Goal: Task Accomplishment & Management: Complete application form

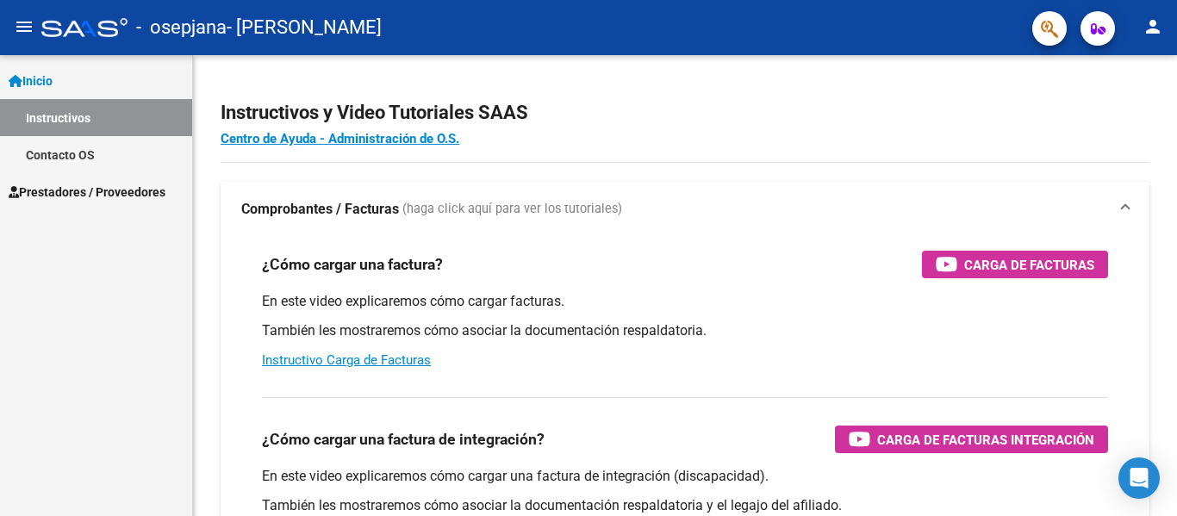
click at [107, 193] on span "Prestadores / Proveedores" at bounding box center [87, 192] width 157 height 19
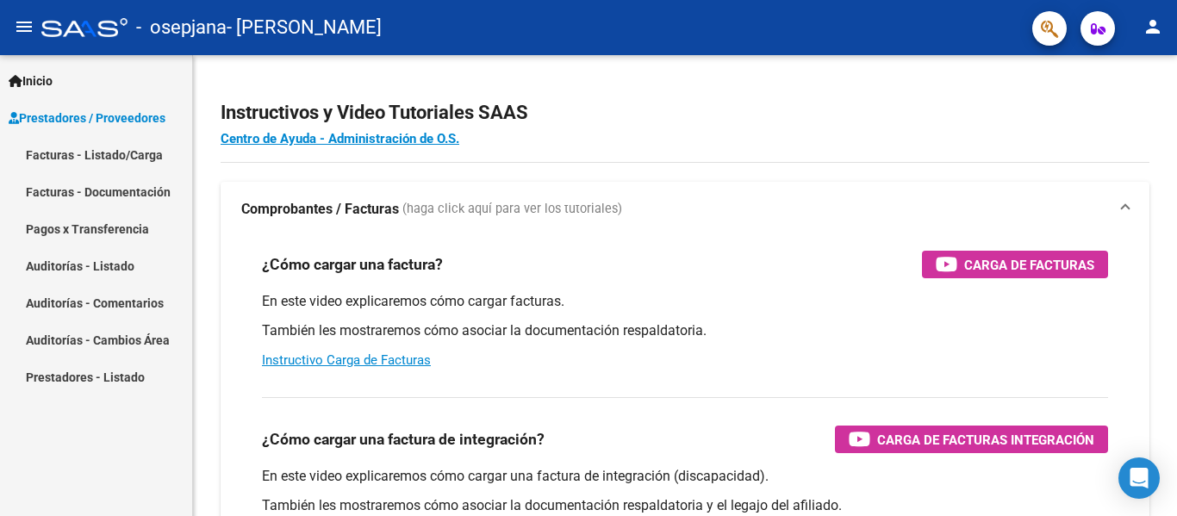
click at [91, 145] on link "Facturas - Listado/Carga" at bounding box center [96, 154] width 192 height 37
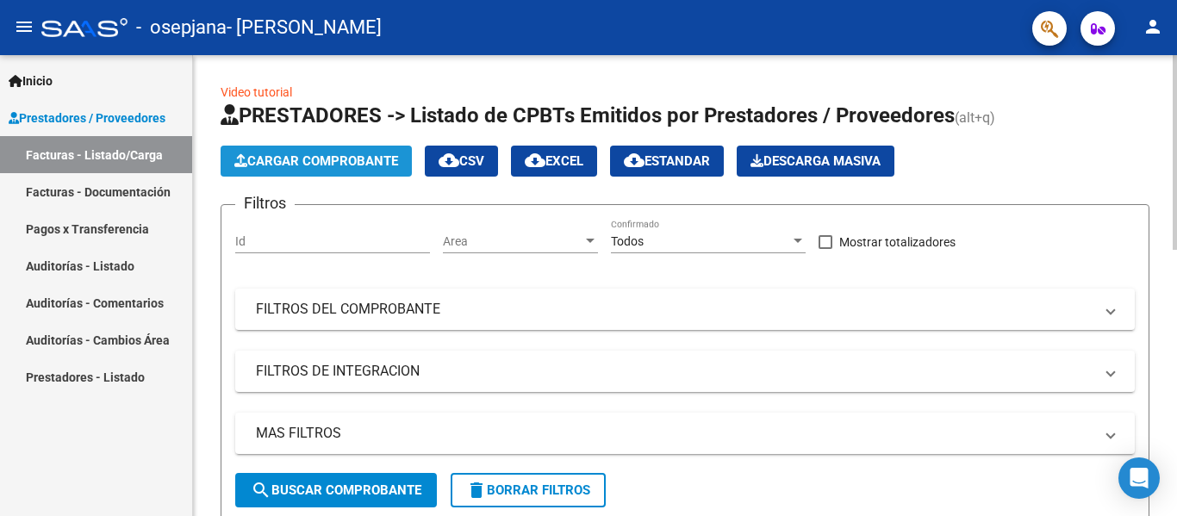
click at [351, 159] on span "Cargar Comprobante" at bounding box center [316, 161] width 164 height 16
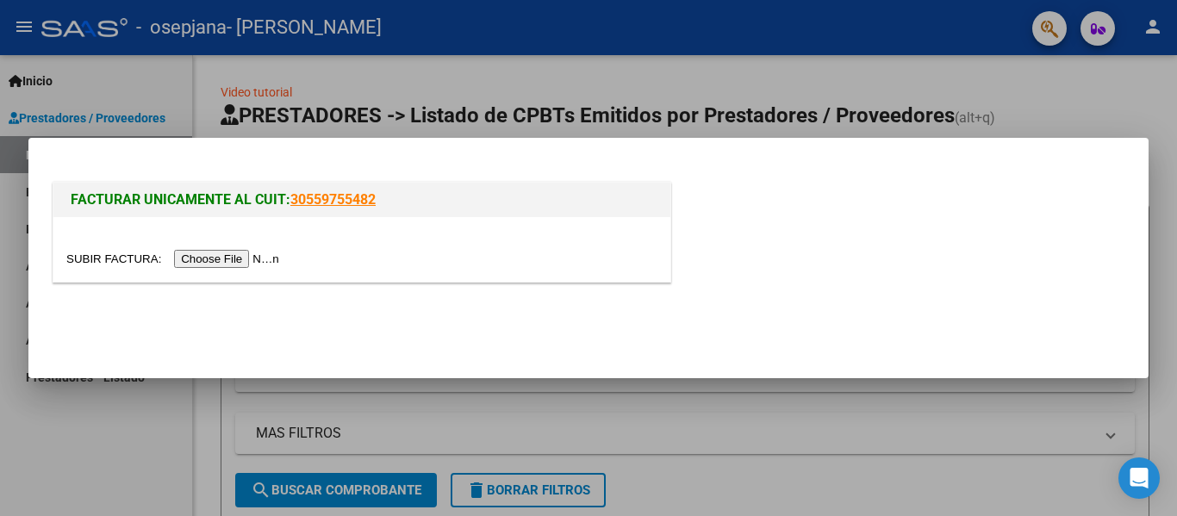
click at [229, 263] on input "file" at bounding box center [175, 259] width 218 height 18
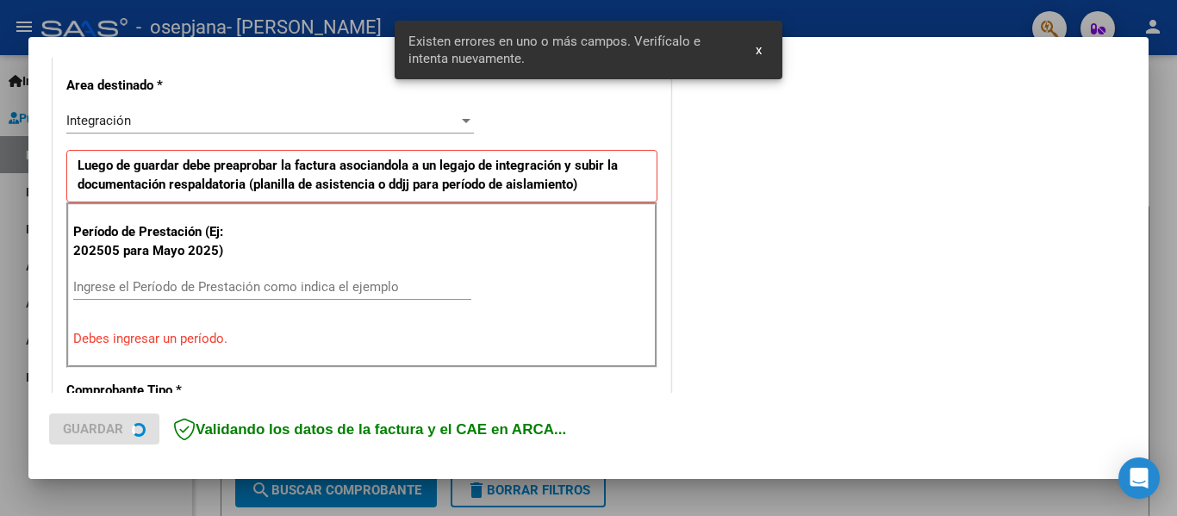
scroll to position [400, 0]
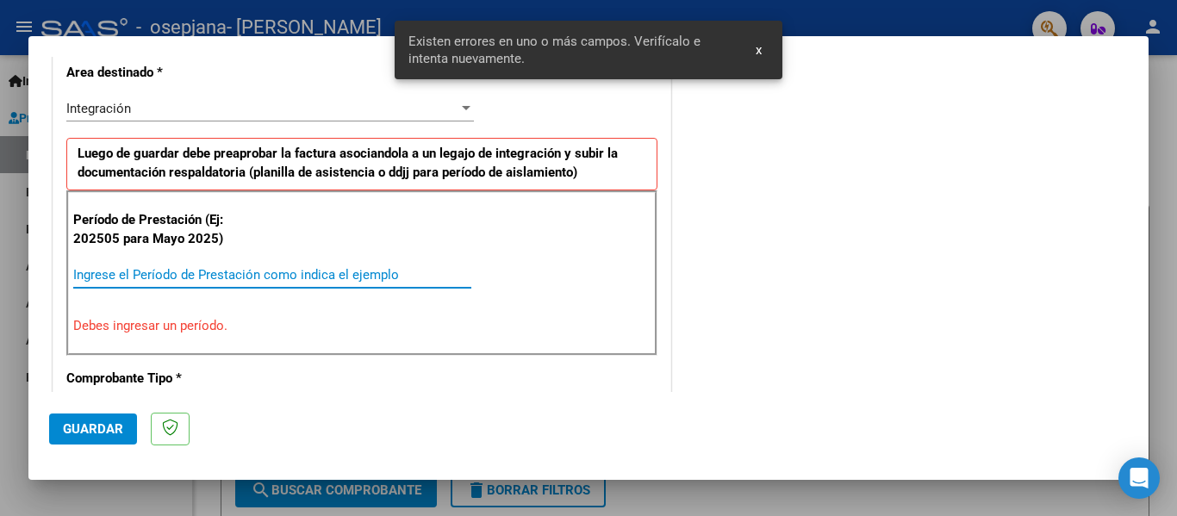
click at [171, 273] on input "Ingrese el Período de Prestación como indica el ejemplo" at bounding box center [272, 275] width 398 height 16
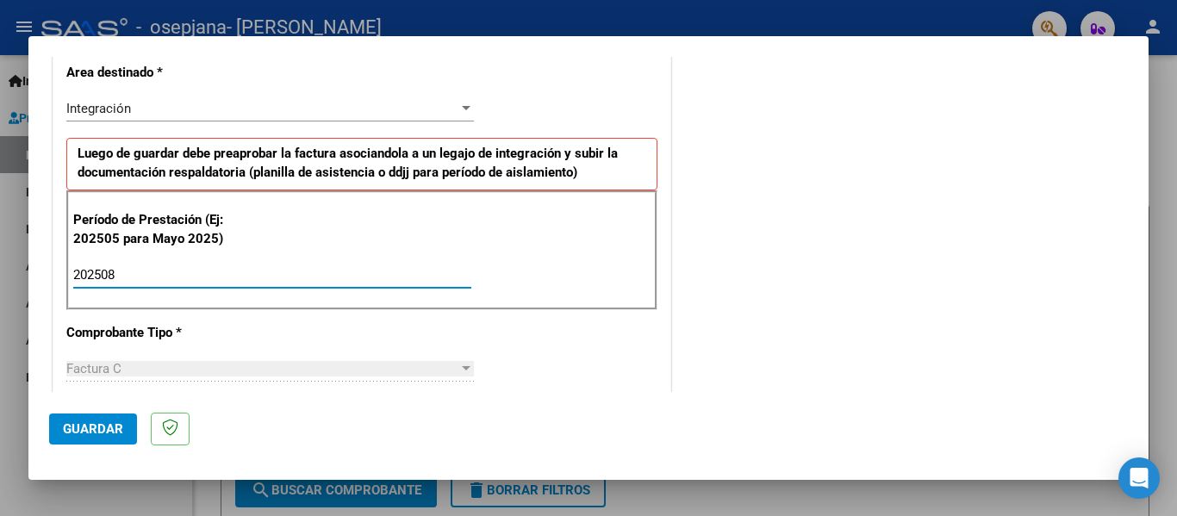
type input "202508"
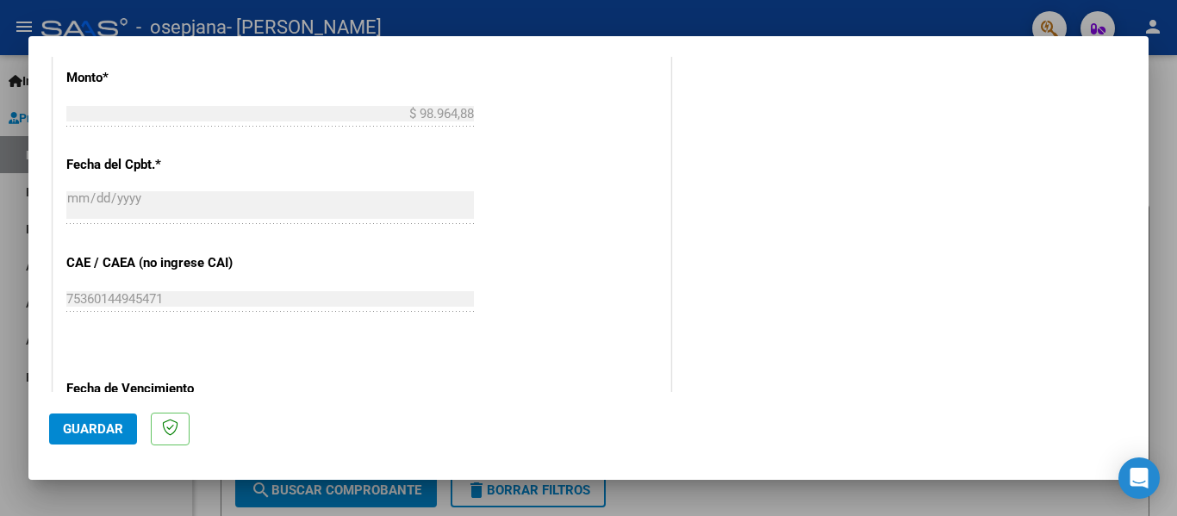
scroll to position [1181, 0]
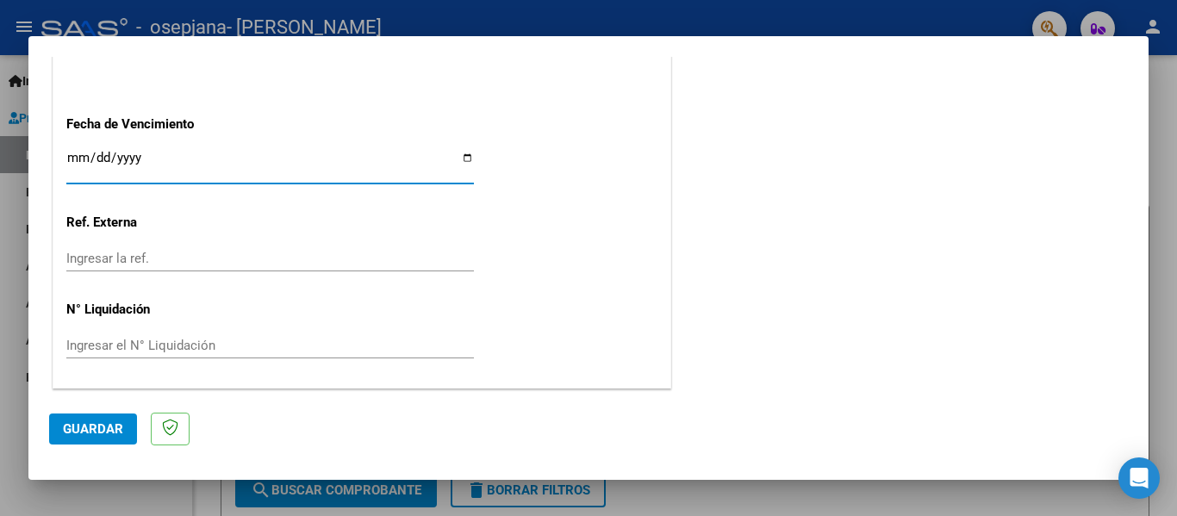
click at [464, 160] on input "Ingresar la fecha" at bounding box center [269, 165] width 407 height 28
type input "[DATE]"
click at [106, 430] on span "Guardar" at bounding box center [93, 429] width 60 height 16
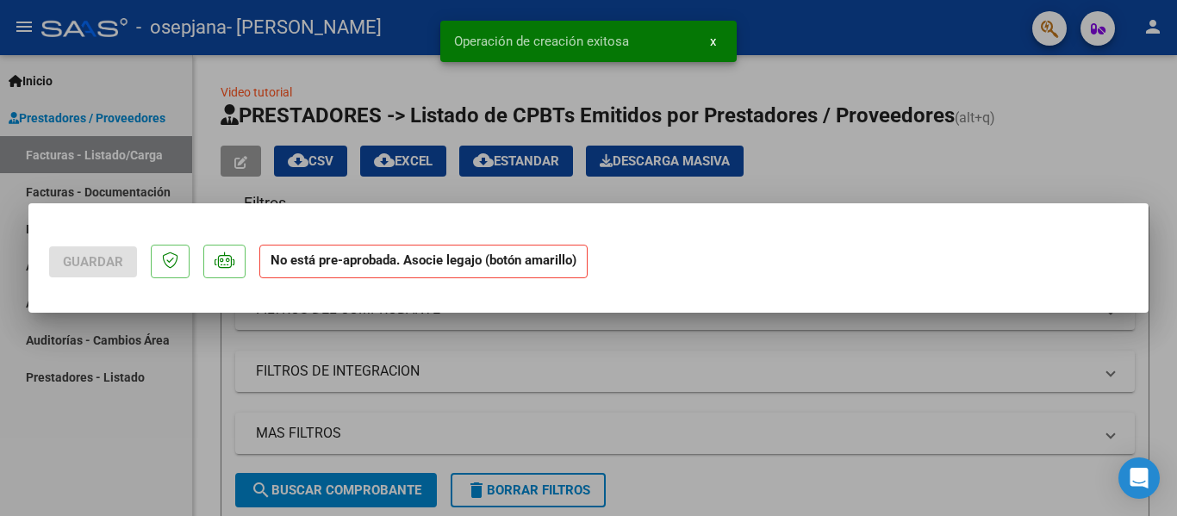
scroll to position [0, 0]
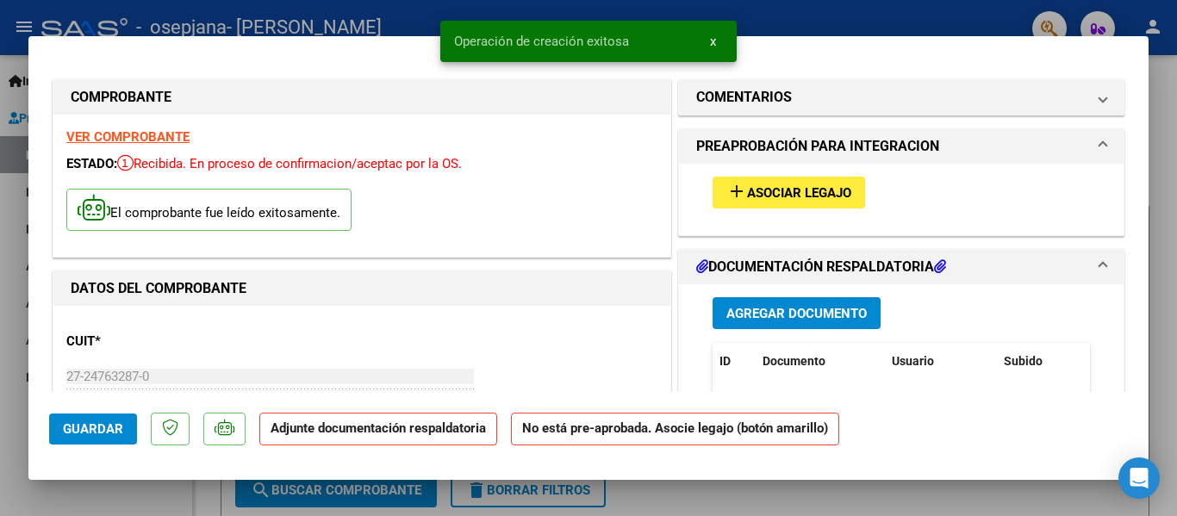
click at [757, 312] on span "Agregar Documento" at bounding box center [796, 314] width 140 height 16
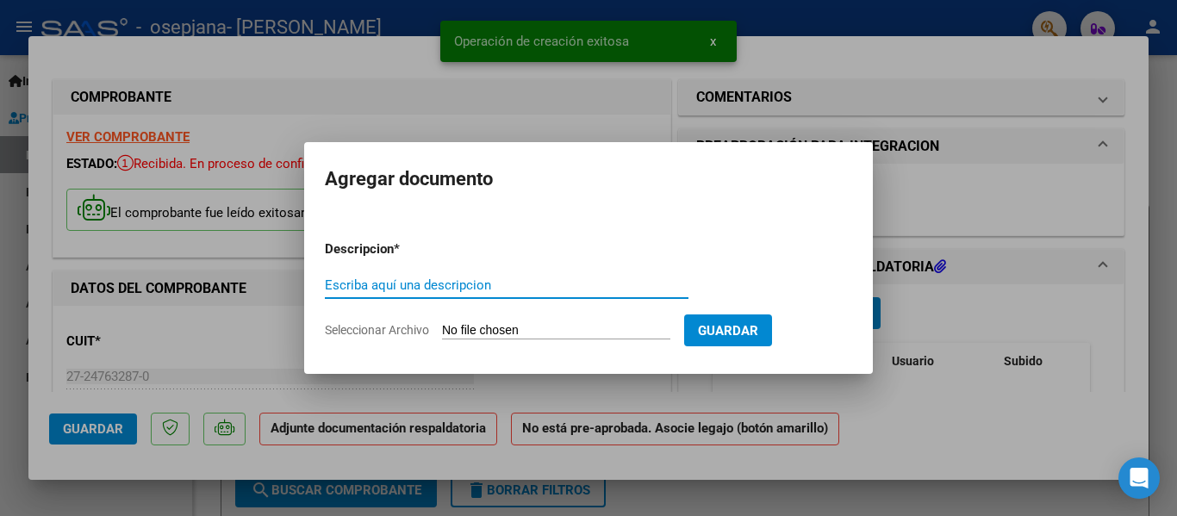
click at [481, 284] on input "Escriba aquí una descripcion" at bounding box center [507, 285] width 364 height 16
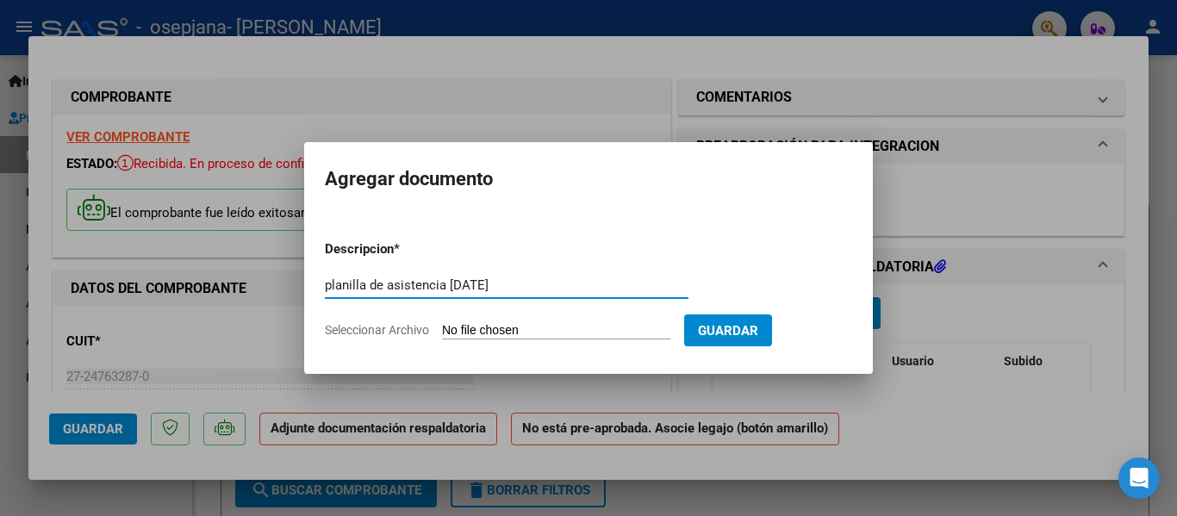
type input "planilla de asistencia [DATE]"
click at [492, 329] on input "Seleccionar Archivo" at bounding box center [556, 331] width 228 height 16
type input "C:\fakepath\planilla de asistencia agosto.pdf"
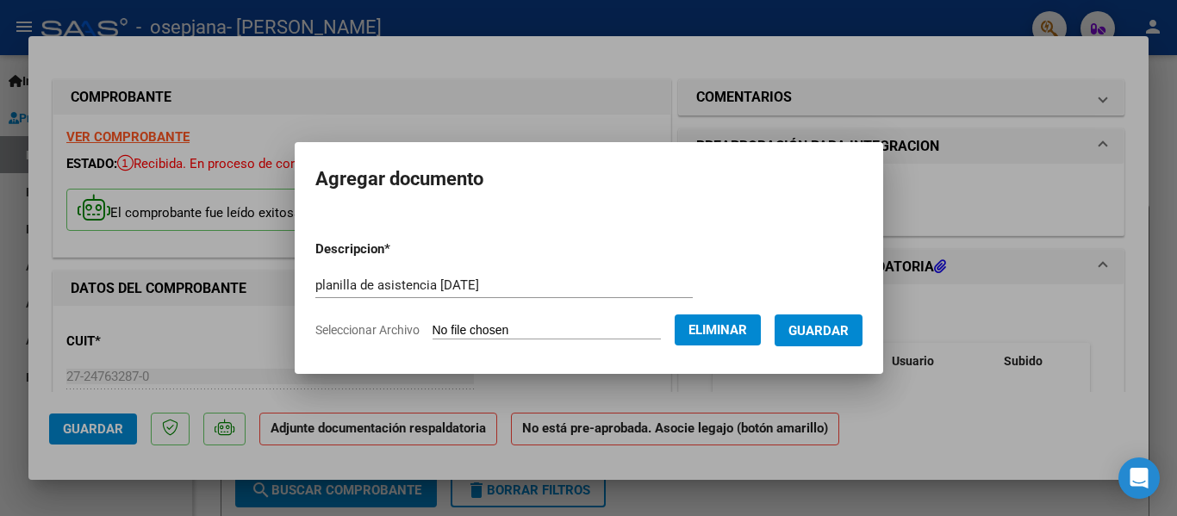
click at [808, 331] on span "Guardar" at bounding box center [818, 331] width 60 height 16
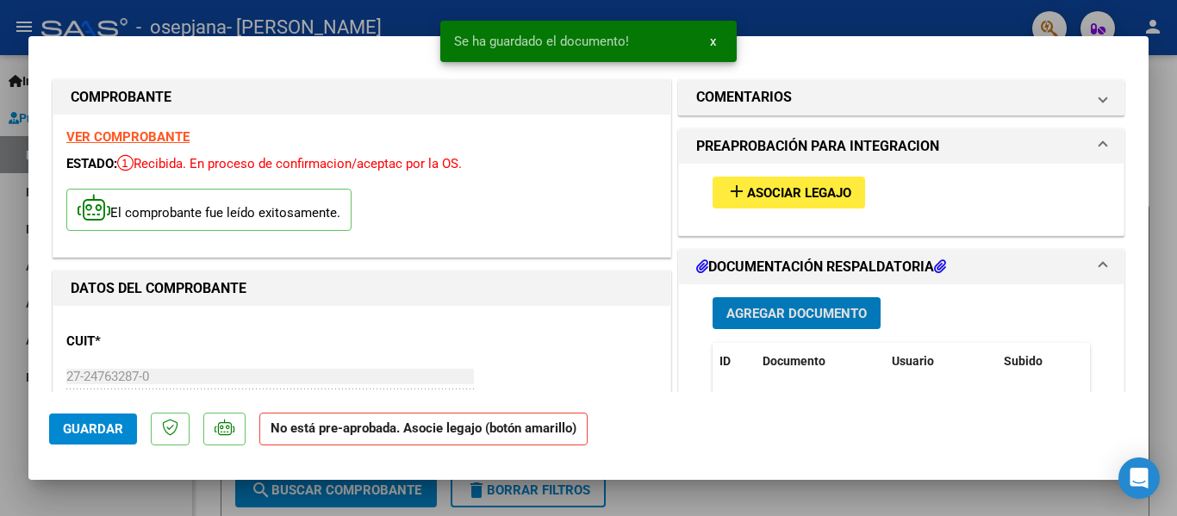
click at [785, 311] on span "Agregar Documento" at bounding box center [796, 314] width 140 height 16
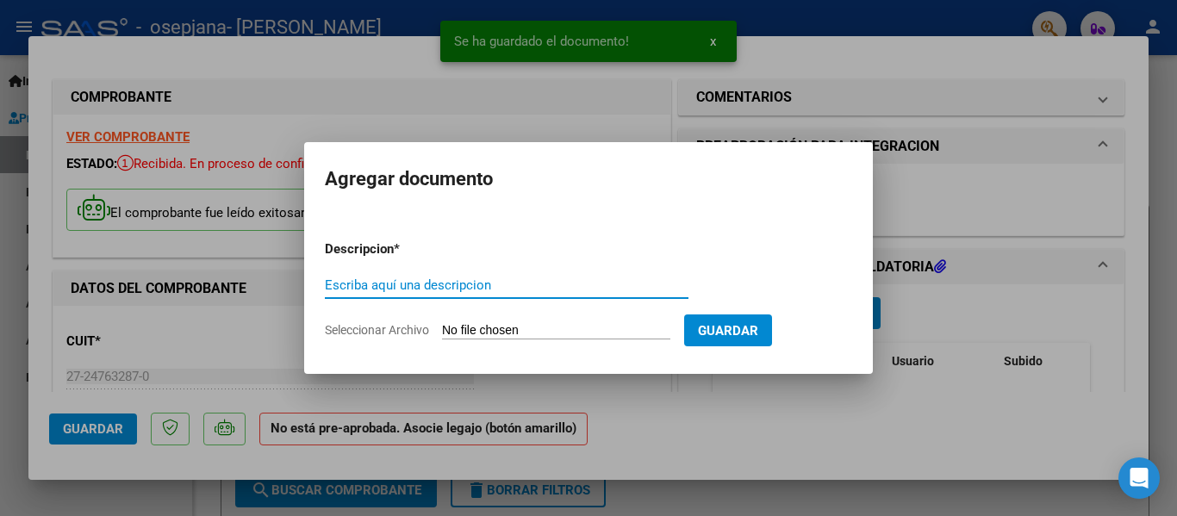
click at [357, 288] on input "Escriba aquí una descripcion" at bounding box center [507, 285] width 364 height 16
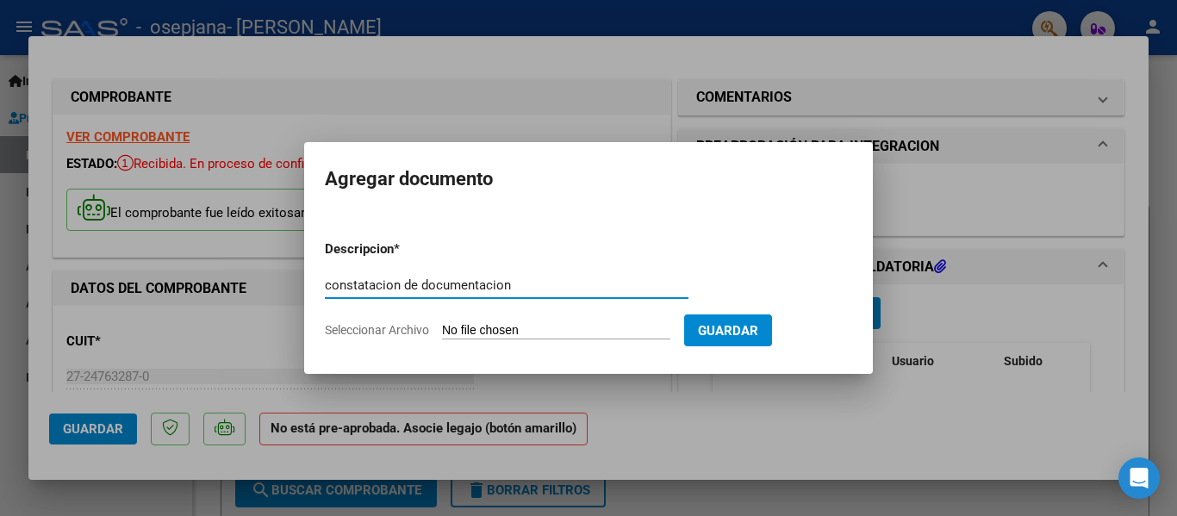
type input "constatacion de documentacion"
click at [507, 333] on input "Seleccionar Archivo" at bounding box center [556, 331] width 228 height 16
type input "C:\fakepath\Constatación de Comprobantes _ AFIP.pdf"
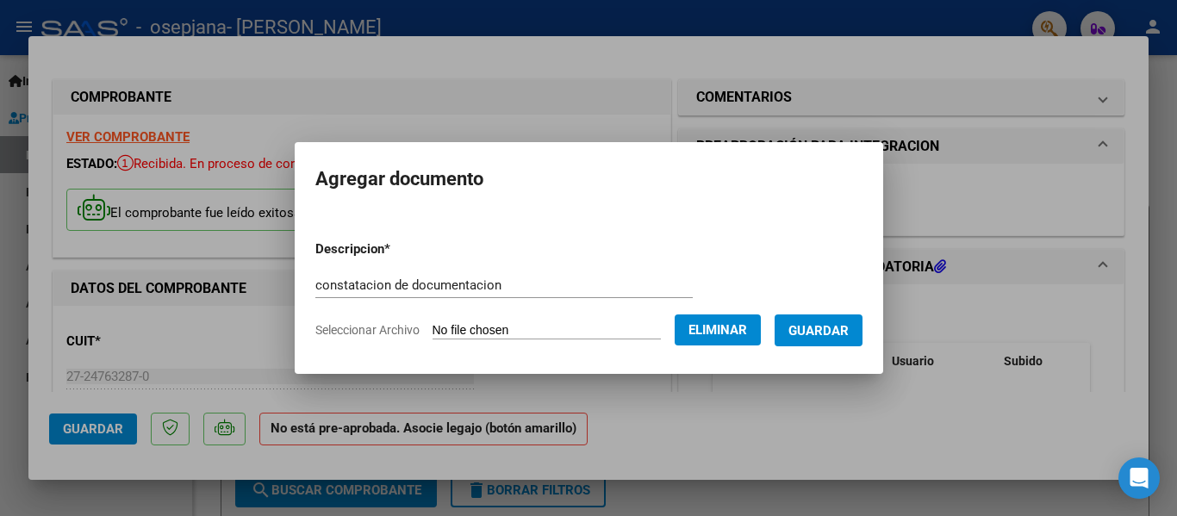
click at [813, 327] on span "Guardar" at bounding box center [818, 331] width 60 height 16
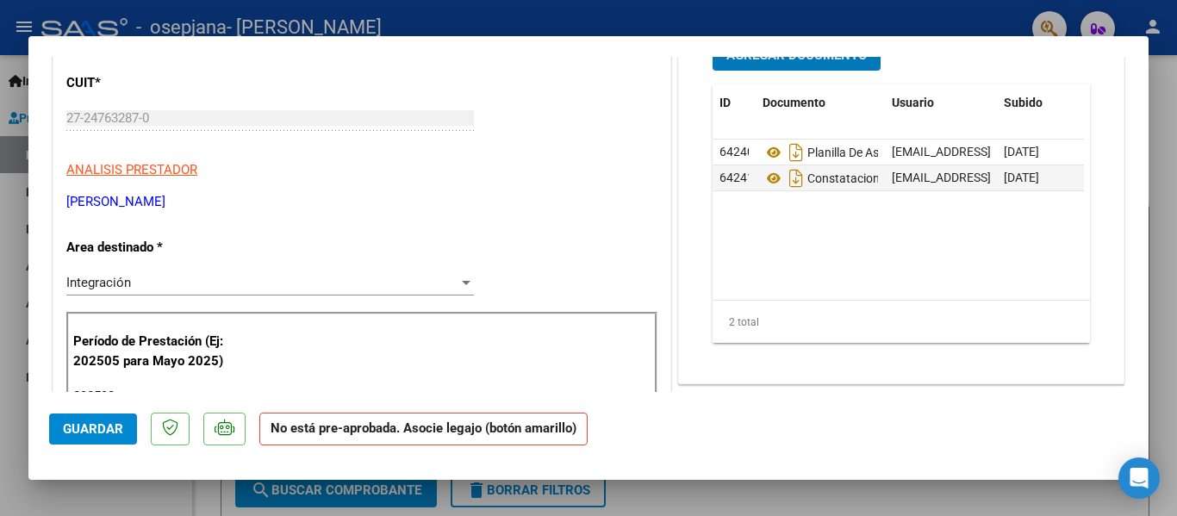
scroll to position [172, 0]
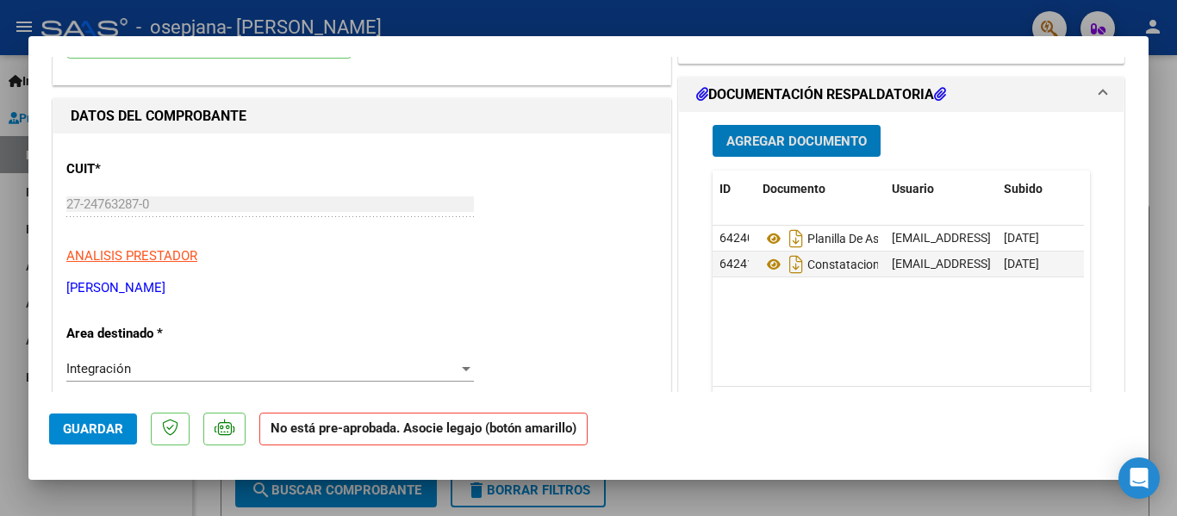
click at [782, 141] on span "Agregar Documento" at bounding box center [796, 142] width 140 height 16
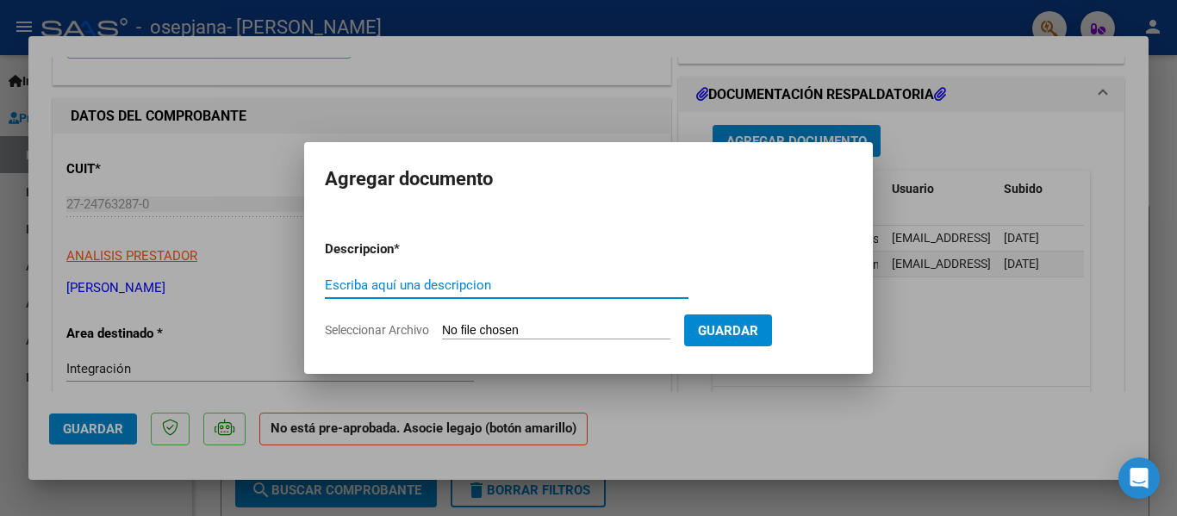
click at [465, 282] on input "Escriba aquí una descripcion" at bounding box center [507, 285] width 364 height 16
type input "recibo 375"
click at [493, 329] on input "Seleccionar Archivo" at bounding box center [556, 331] width 228 height 16
type input "C:\fakepath\recibo 375.pdf"
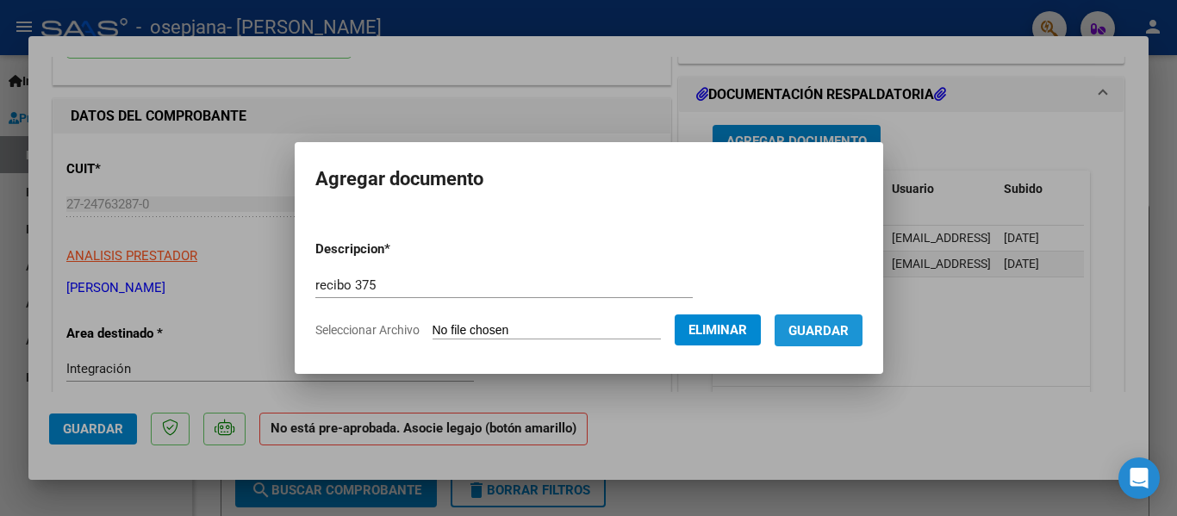
click at [827, 334] on span "Guardar" at bounding box center [818, 331] width 60 height 16
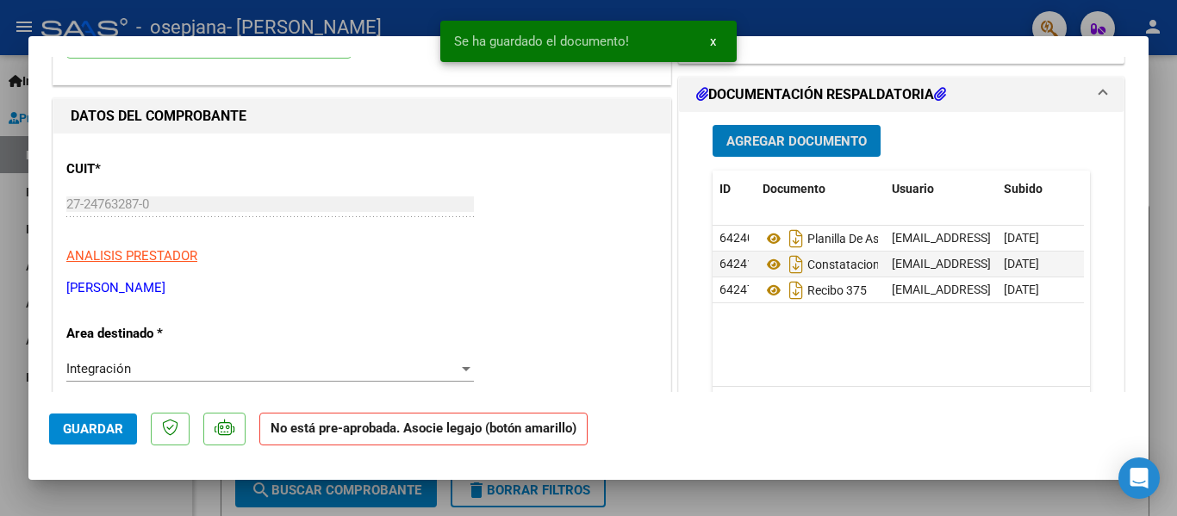
click at [770, 146] on span "Agregar Documento" at bounding box center [796, 142] width 140 height 16
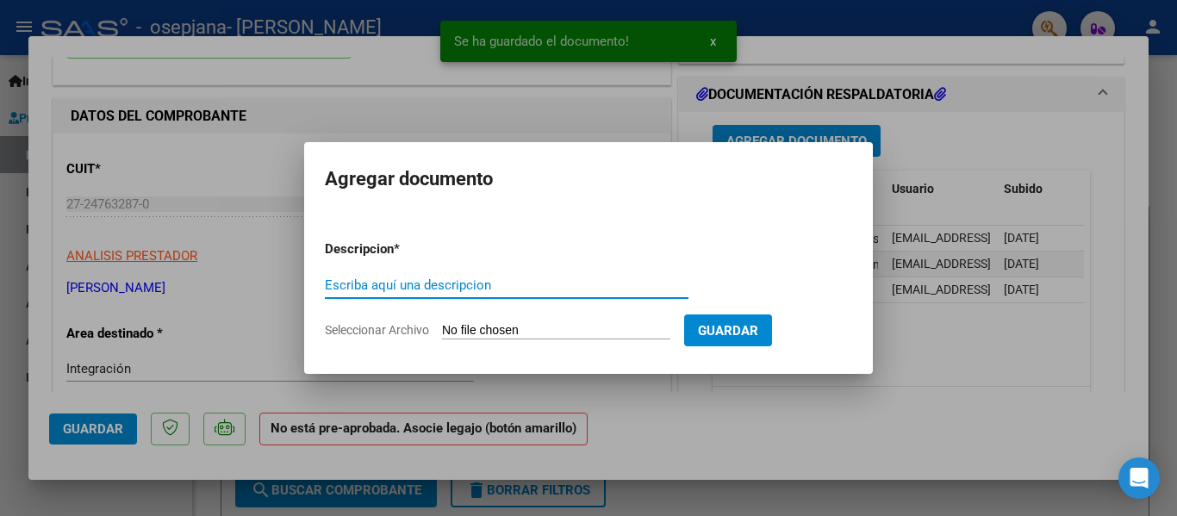
click at [370, 283] on input "Escriba aquí una descripcion" at bounding box center [507, 285] width 364 height 16
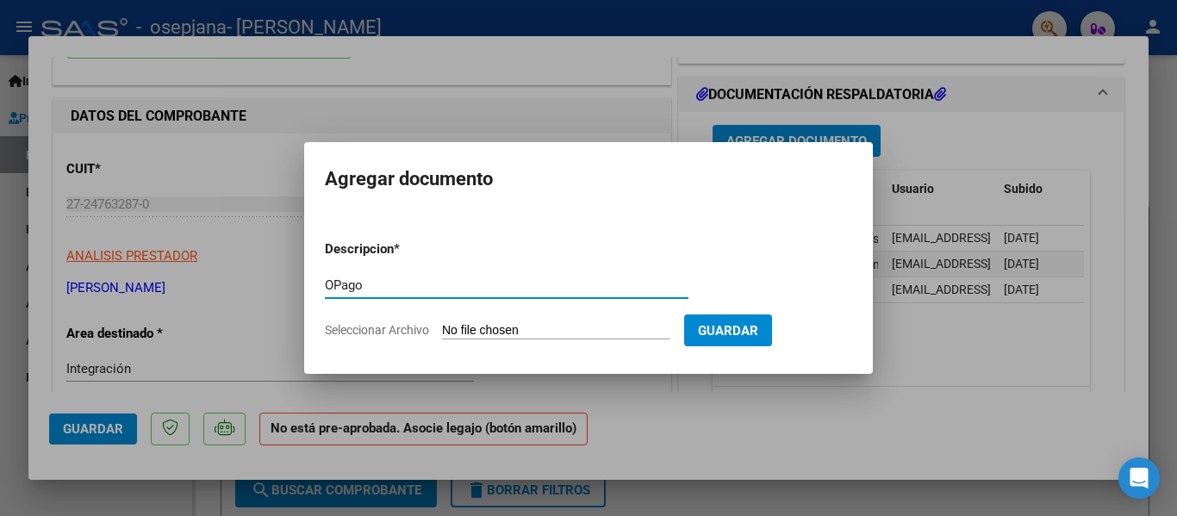
type input "OPago"
click at [482, 328] on input "Seleccionar Archivo" at bounding box center [556, 331] width 228 height 16
type input "C:\fakepath\recibo.html.pdf"
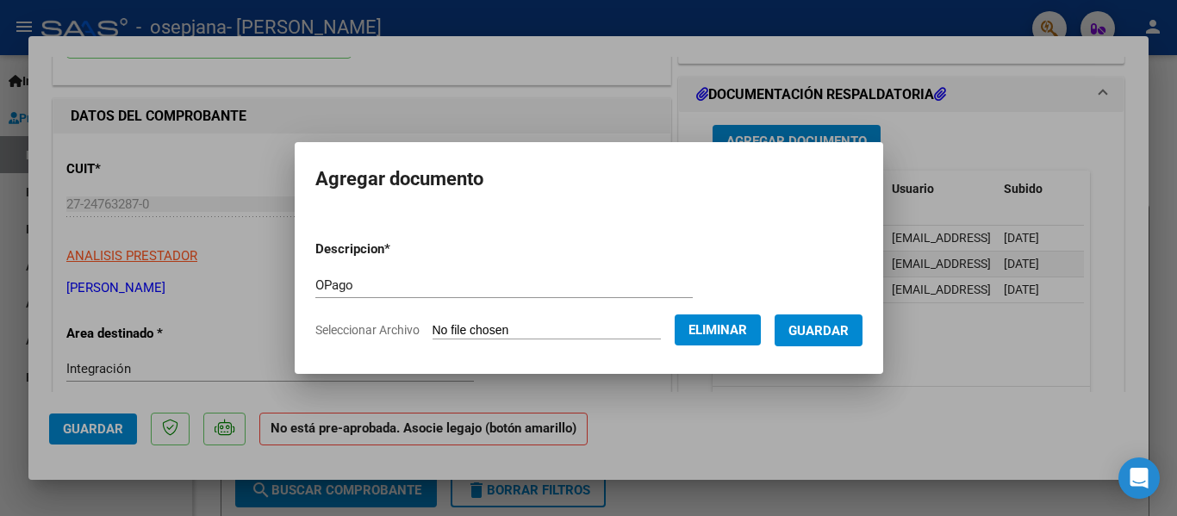
click at [805, 318] on button "Guardar" at bounding box center [818, 330] width 88 height 32
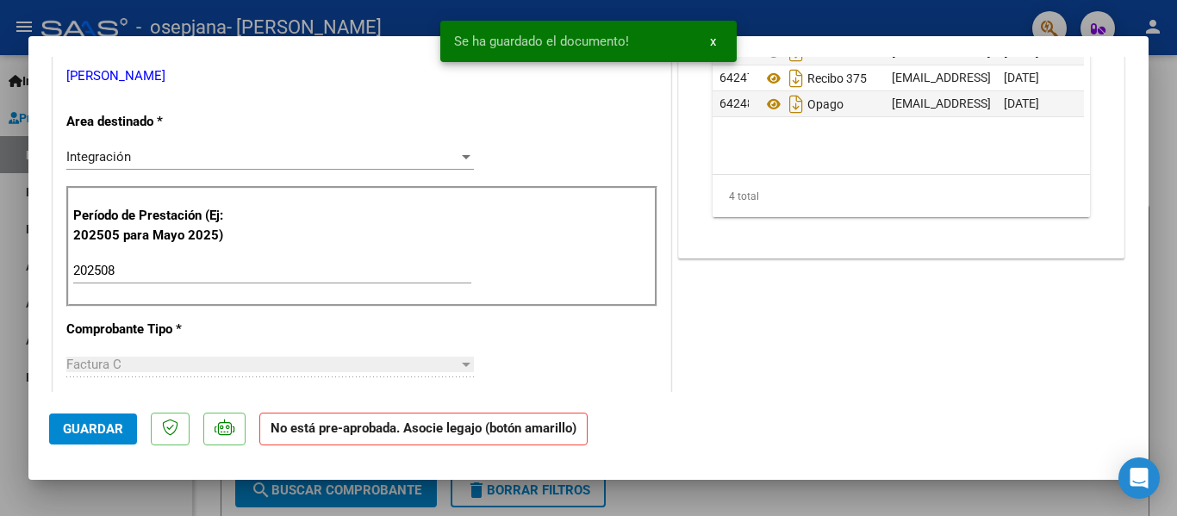
scroll to position [517, 0]
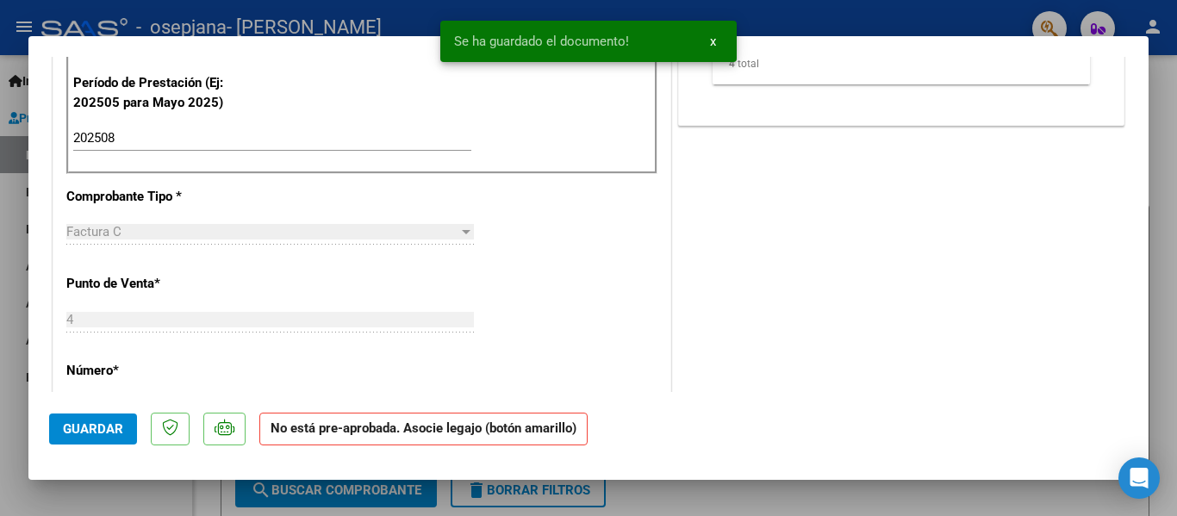
click at [107, 437] on span "Guardar" at bounding box center [93, 429] width 60 height 16
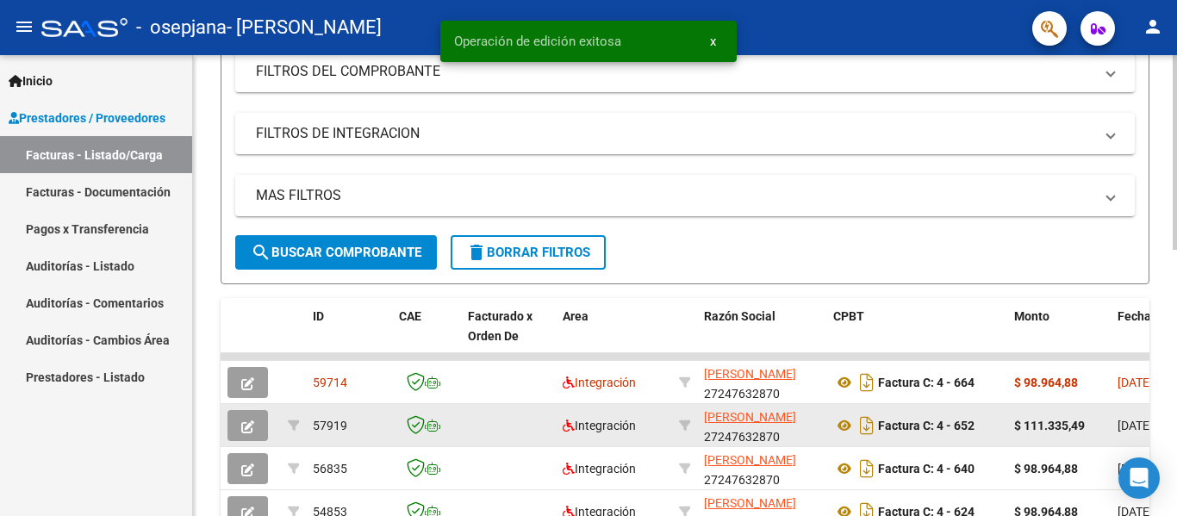
scroll to position [345, 0]
